Goal: Task Accomplishment & Management: Complete application form

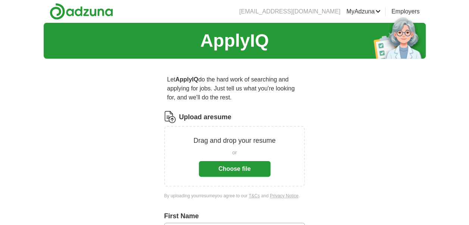
click at [224, 172] on button "Choose file" at bounding box center [235, 169] width 72 height 16
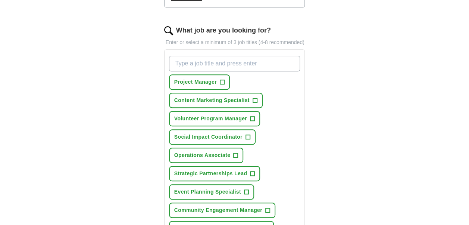
scroll to position [235, 0]
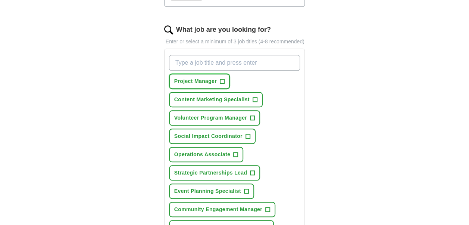
click at [192, 83] on span "Project Manager" at bounding box center [195, 81] width 43 height 8
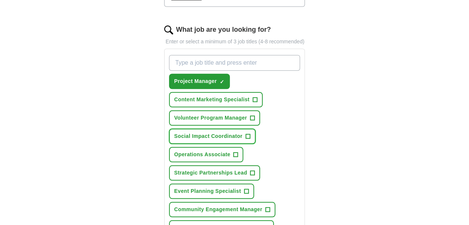
click at [225, 134] on span "Social Impact Coordinator" at bounding box center [208, 136] width 68 height 8
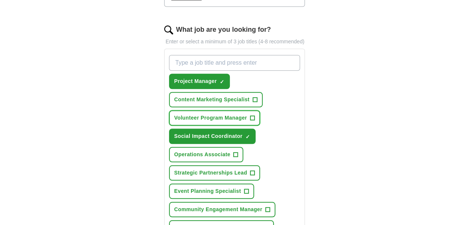
click at [230, 117] on span "Volunteer Program Manager" at bounding box center [210, 118] width 73 height 8
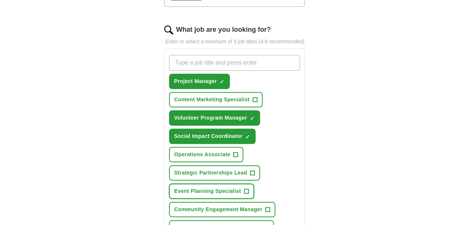
click at [223, 187] on span "Event Planning Specialist" at bounding box center [207, 191] width 67 height 8
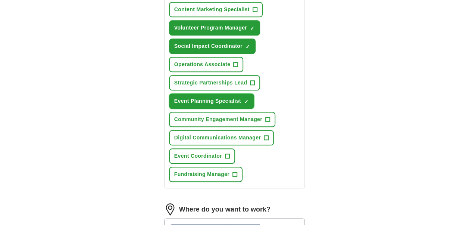
scroll to position [326, 0]
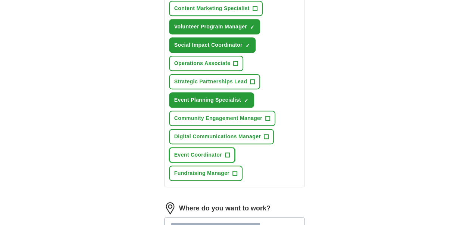
click at [198, 149] on button "Event Coordinator +" at bounding box center [202, 154] width 66 height 15
click at [207, 168] on button "Fundraising Manager +" at bounding box center [206, 172] width 74 height 15
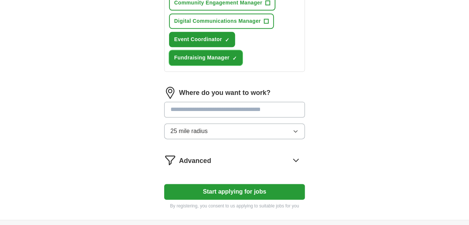
scroll to position [443, 0]
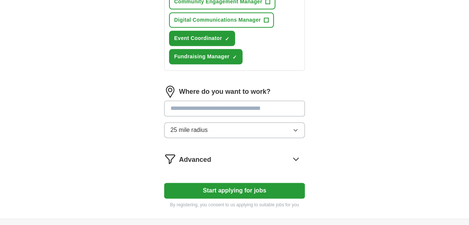
click at [257, 103] on input at bounding box center [234, 108] width 141 height 16
type input "***"
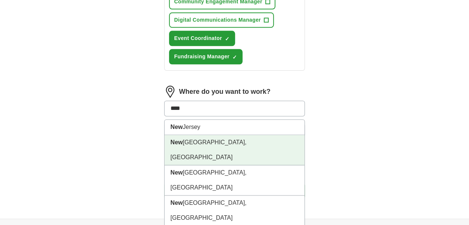
click at [251, 139] on li "[GEOGRAPHIC_DATA], [GEOGRAPHIC_DATA]" at bounding box center [235, 150] width 140 height 30
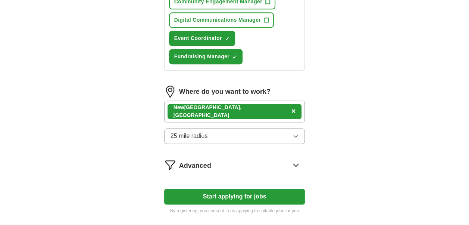
click at [238, 195] on button "Start applying for jobs" at bounding box center [234, 197] width 141 height 16
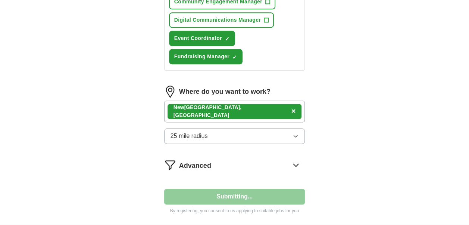
select select "**"
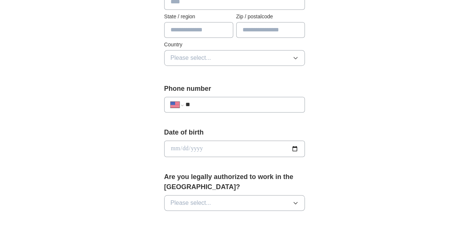
scroll to position [0, 0]
